Goal: Transaction & Acquisition: Obtain resource

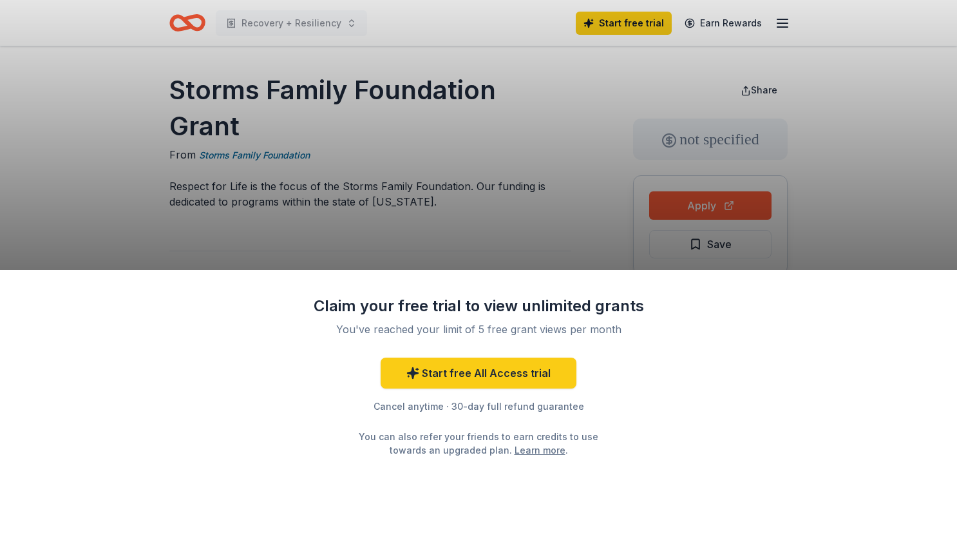
click at [255, 117] on div "Claim your free trial to view unlimited grants You've reached your limit of 5 f…" at bounding box center [478, 270] width 957 height 540
click at [255, 120] on div "Claim your free trial to view unlimited grants You've reached your limit of 5 f…" at bounding box center [478, 270] width 957 height 540
click at [412, 147] on div "Claim your free trial to view unlimited grants You've reached your limit of 5 f…" at bounding box center [478, 270] width 957 height 540
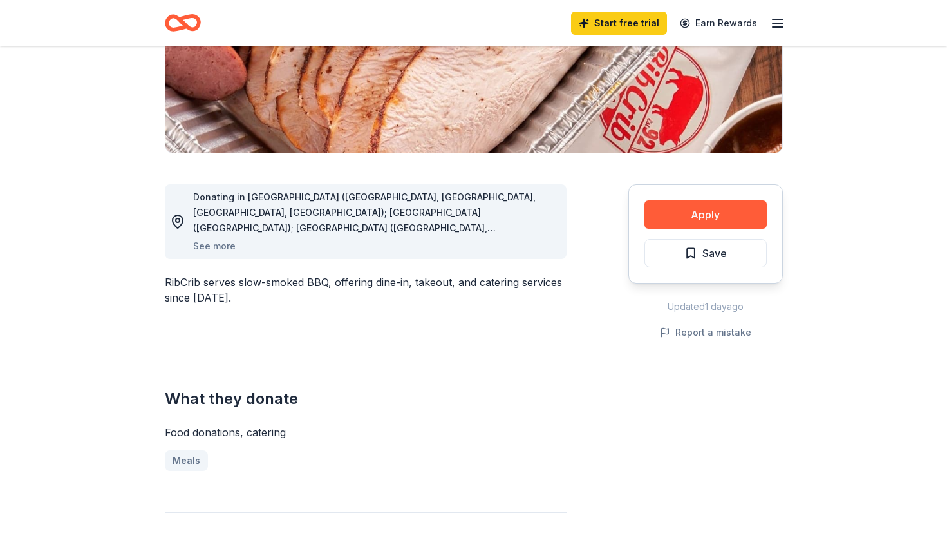
scroll to position [252, 0]
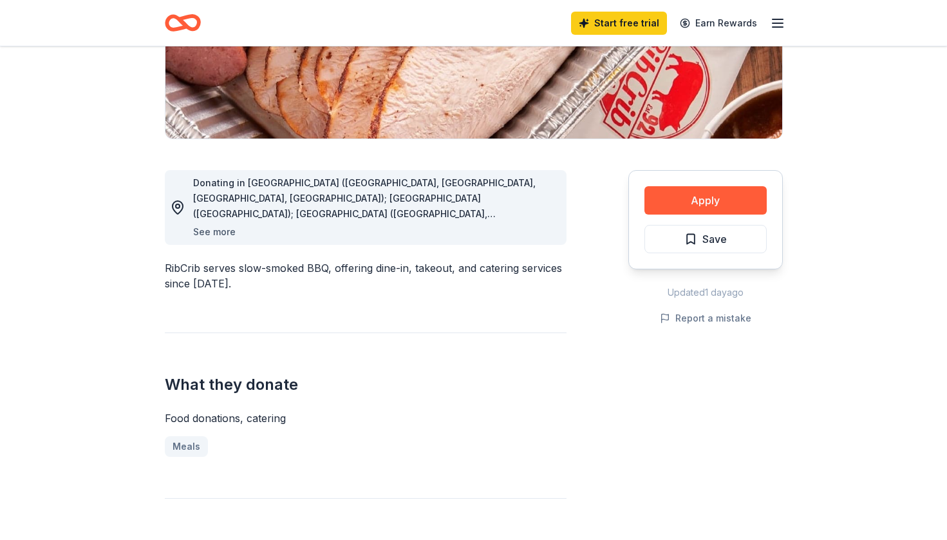
click at [220, 231] on button "See more" at bounding box center [214, 231] width 42 height 15
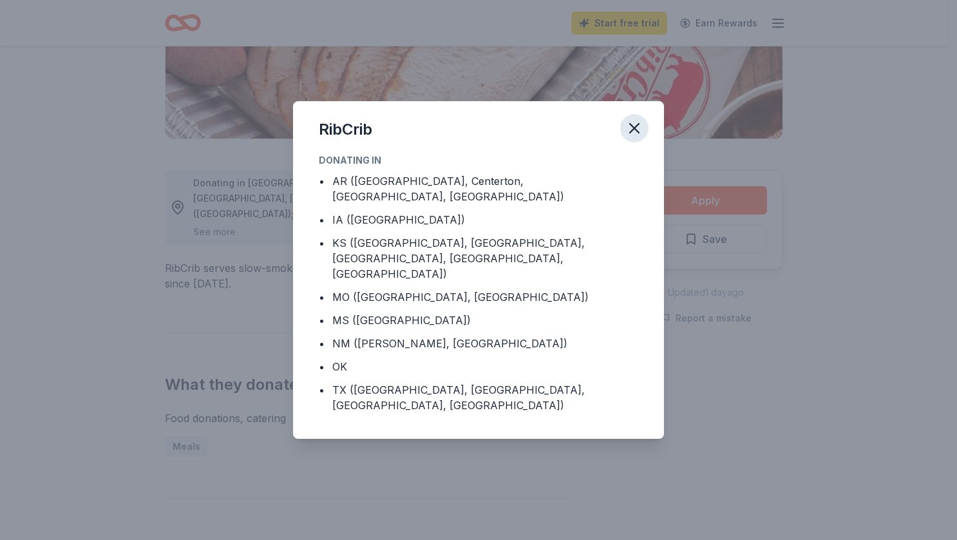
click at [634, 137] on icon "button" at bounding box center [634, 128] width 18 height 18
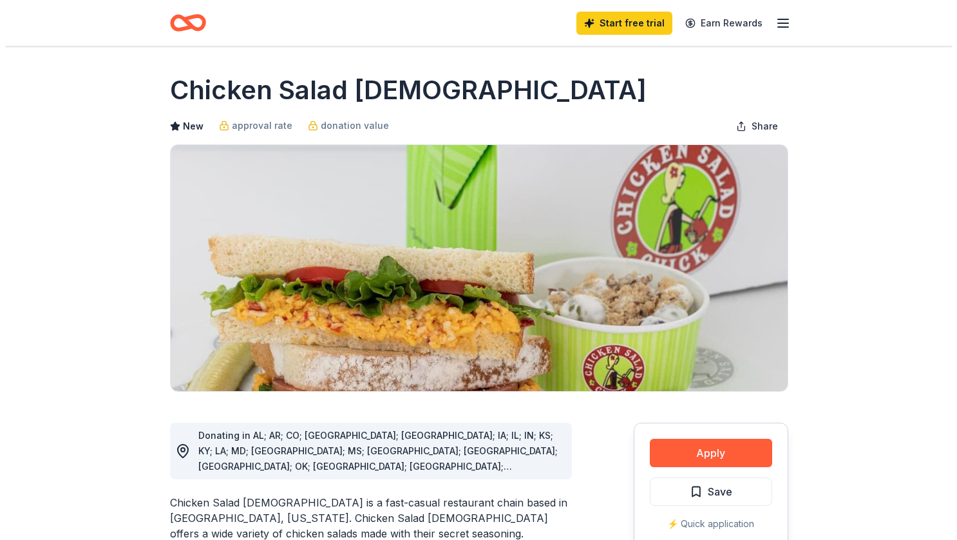
scroll to position [6, 0]
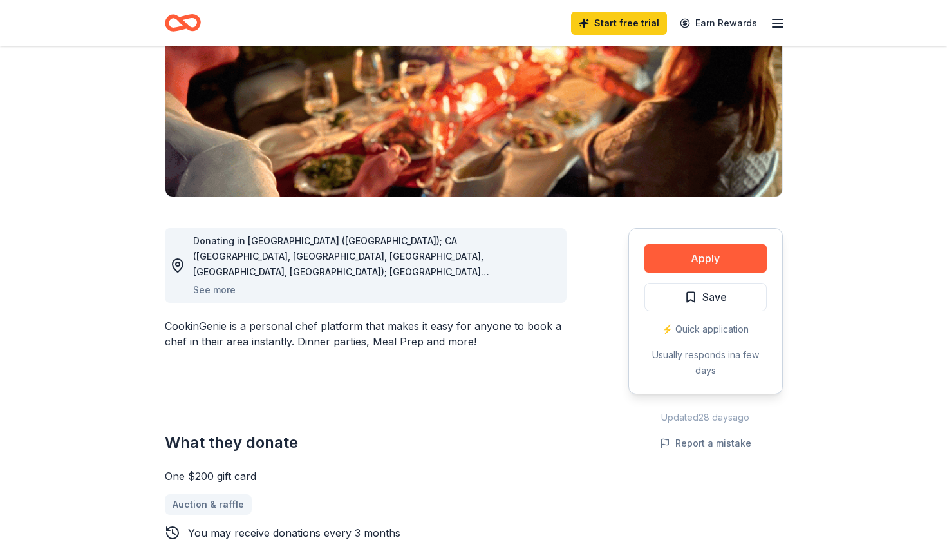
scroll to position [189, 0]
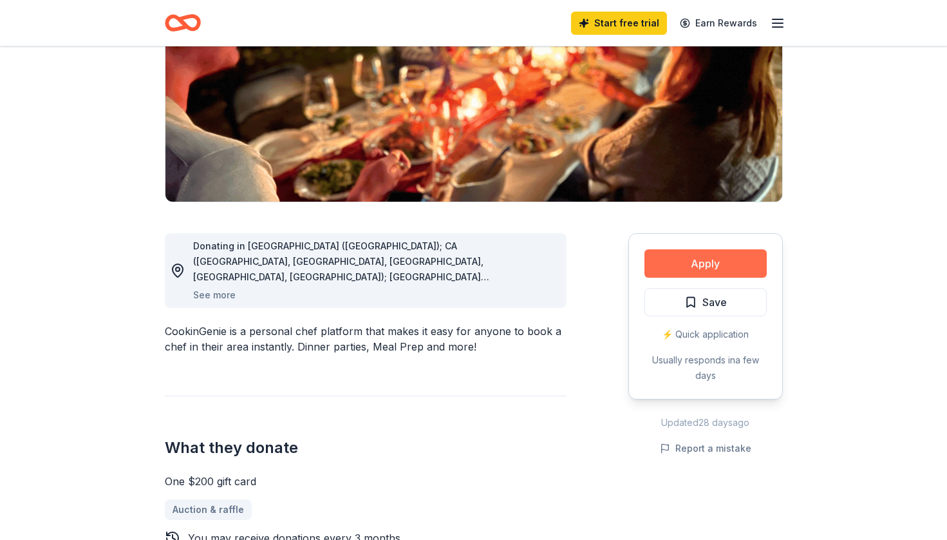
click at [704, 258] on button "Apply" at bounding box center [706, 263] width 122 height 28
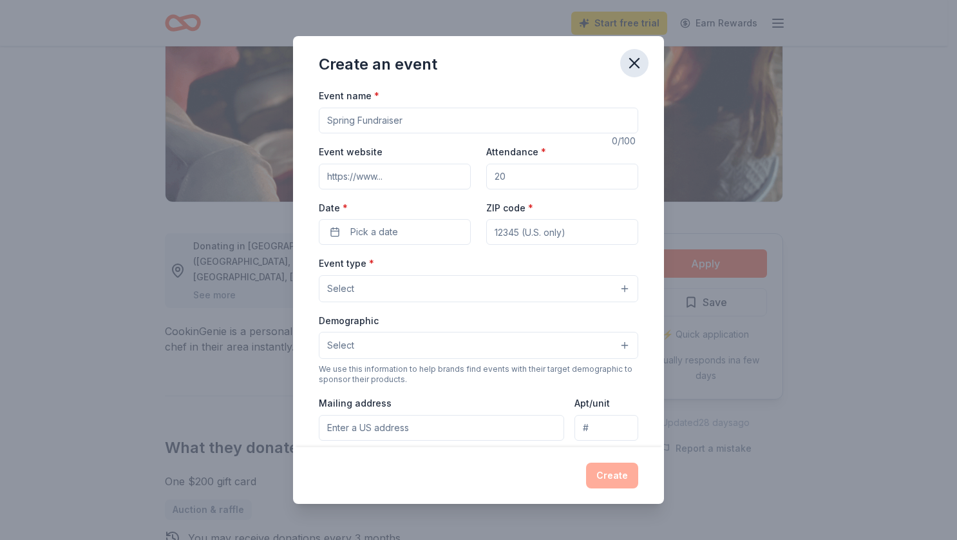
click at [637, 60] on icon "button" at bounding box center [634, 63] width 9 height 9
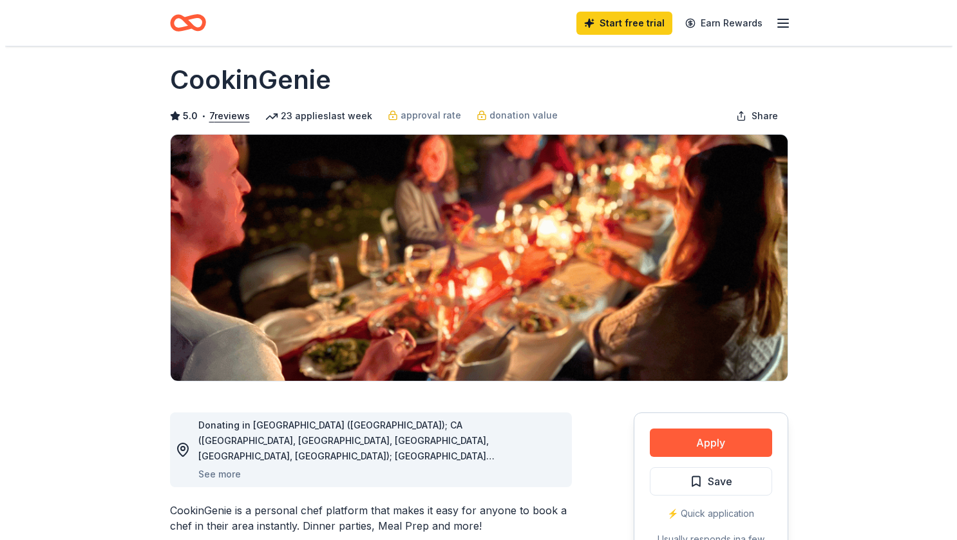
scroll to position [0, 0]
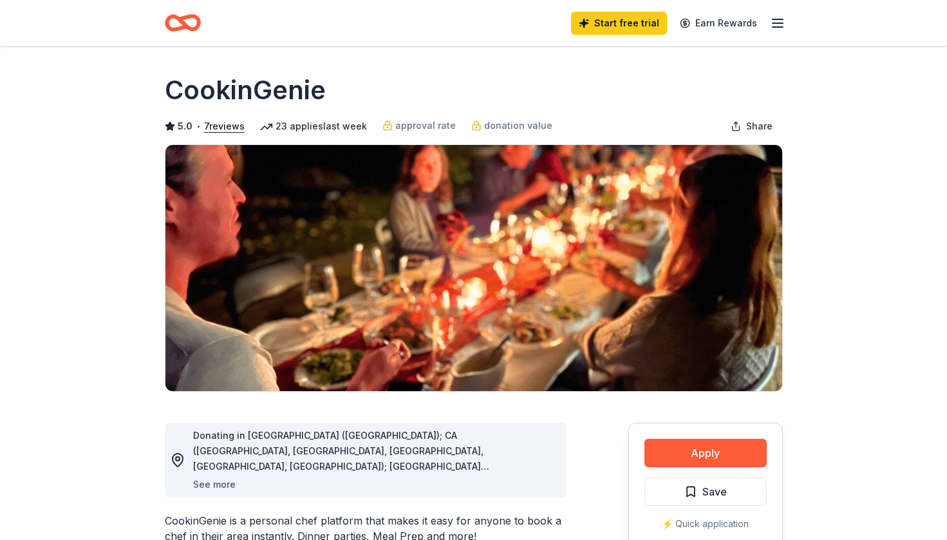
click at [224, 485] on button "See more" at bounding box center [214, 483] width 42 height 15
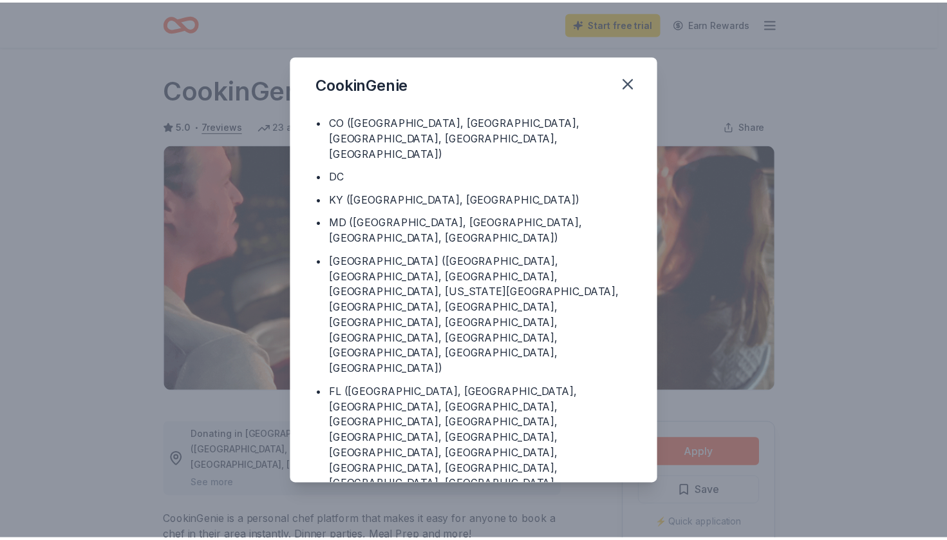
scroll to position [101, 0]
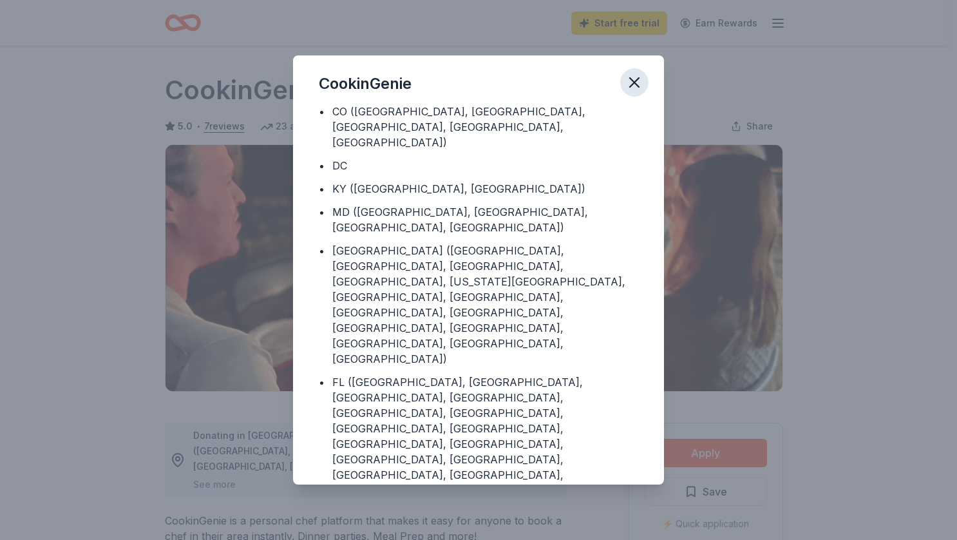
click at [630, 80] on icon "button" at bounding box center [634, 82] width 18 height 18
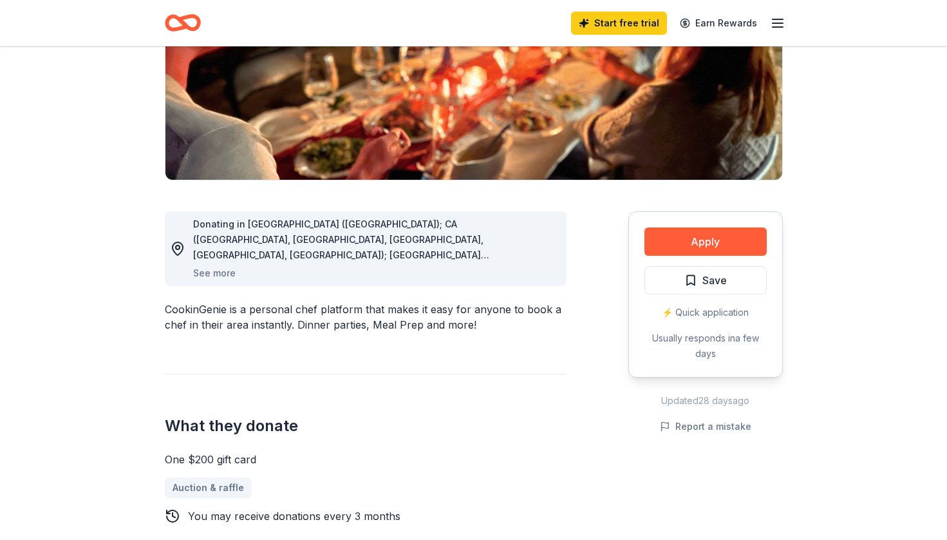
scroll to position [191, 0]
